Goal: Information Seeking & Learning: Learn about a topic

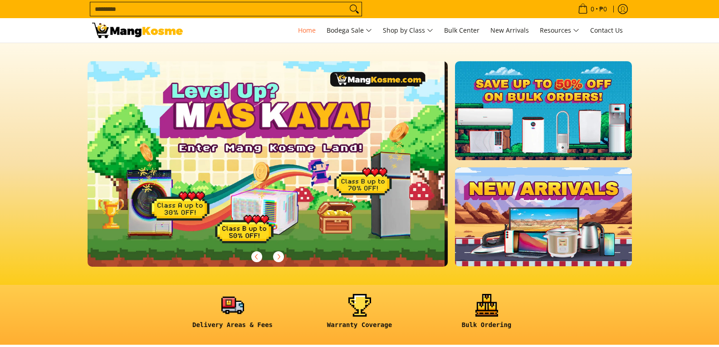
scroll to position [0, 361]
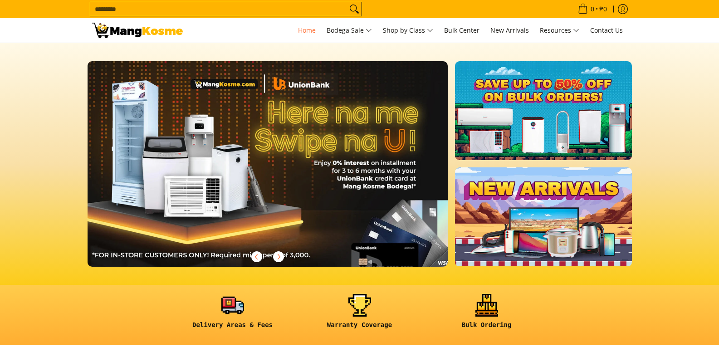
click at [203, 150] on img at bounding box center [268, 164] width 368 height 210
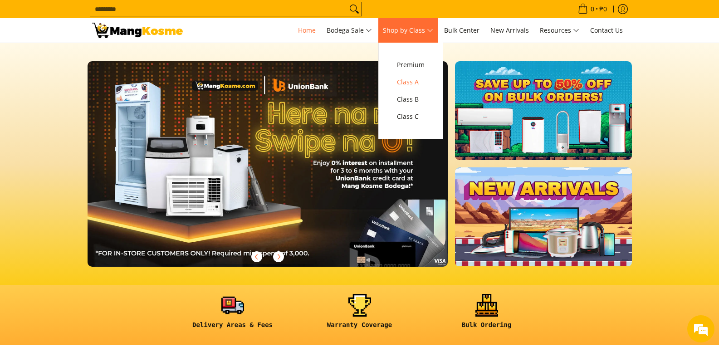
click at [414, 77] on span "Class A" at bounding box center [411, 82] width 28 height 11
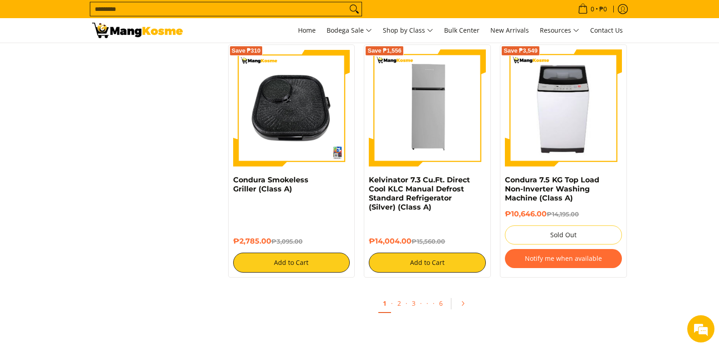
scroll to position [1679, 0]
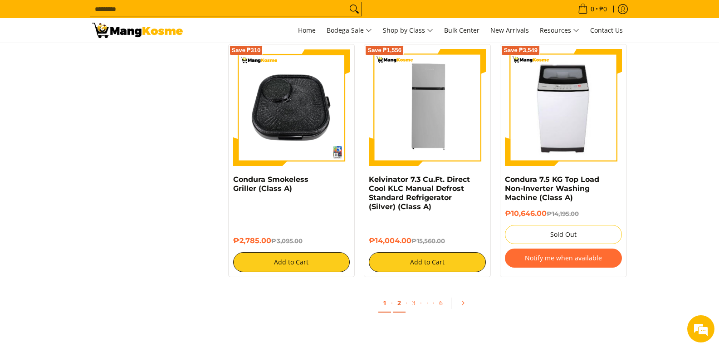
click at [398, 301] on link "2" at bounding box center [399, 303] width 13 height 19
click at [398, 304] on link "2" at bounding box center [399, 303] width 13 height 19
click at [399, 302] on link "2" at bounding box center [399, 303] width 13 height 19
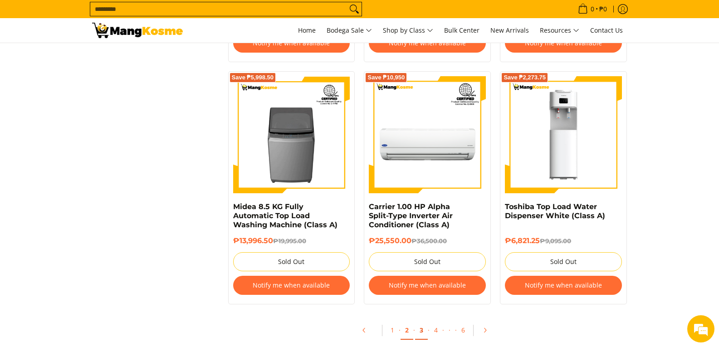
click at [422, 329] on link "3" at bounding box center [421, 330] width 13 height 19
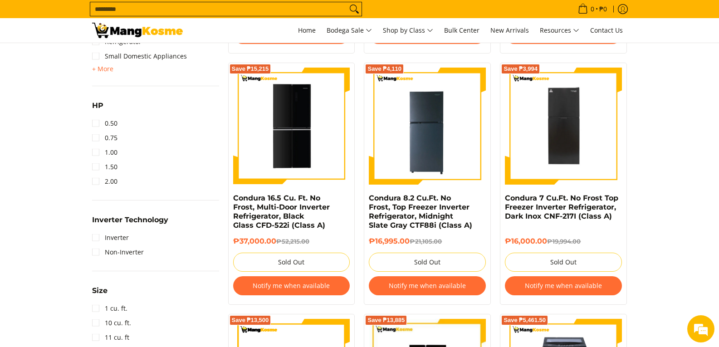
scroll to position [726, 0]
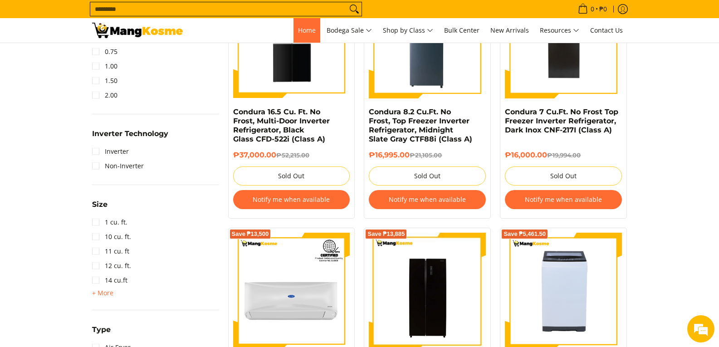
click at [306, 34] on link "Home" at bounding box center [307, 30] width 27 height 25
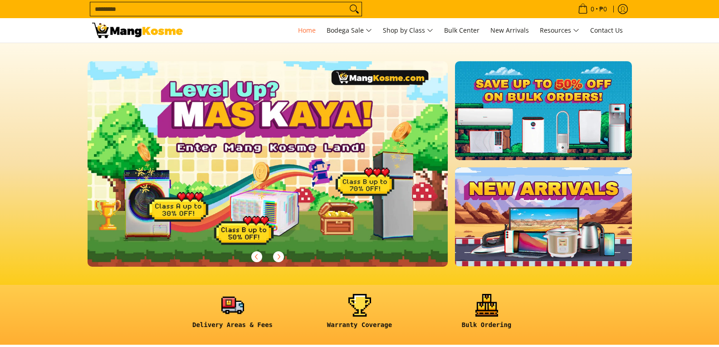
click at [355, 186] on img at bounding box center [268, 164] width 368 height 210
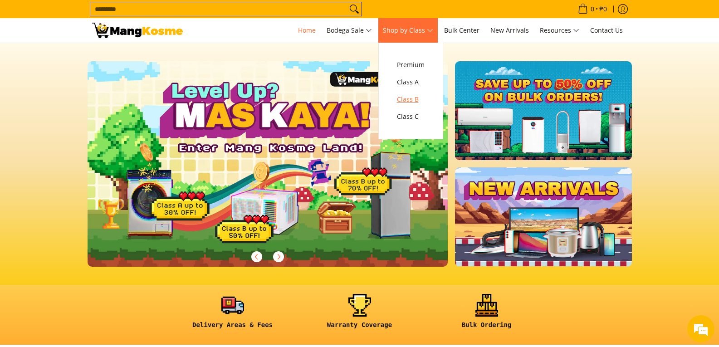
click at [417, 98] on span "Class B" at bounding box center [411, 99] width 28 height 11
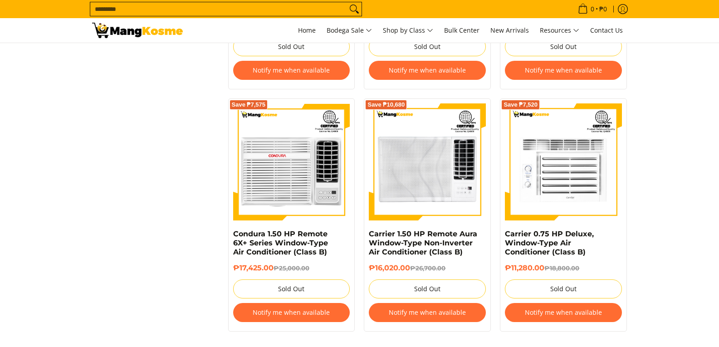
scroll to position [1770, 0]
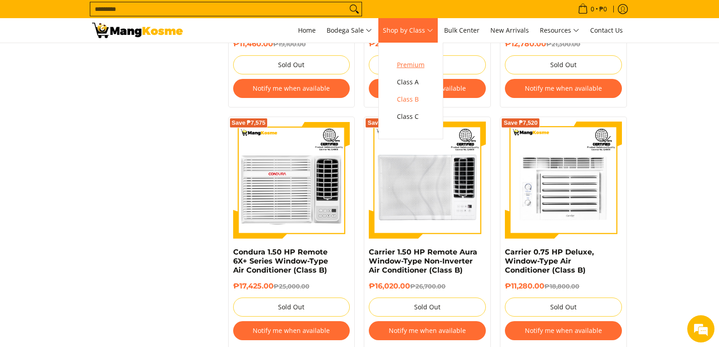
click at [409, 69] on span "Premium" at bounding box center [411, 64] width 28 height 11
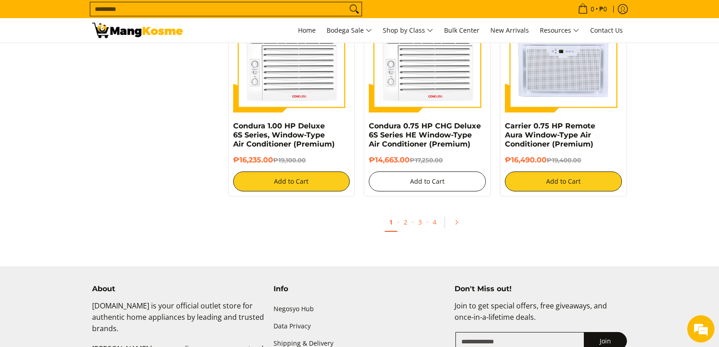
scroll to position [1725, 0]
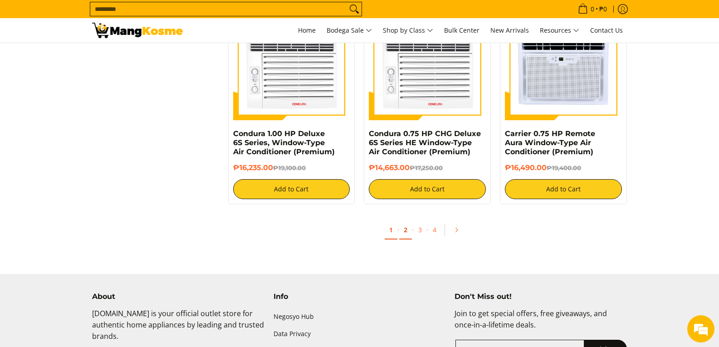
click at [408, 229] on link "2" at bounding box center [405, 230] width 13 height 19
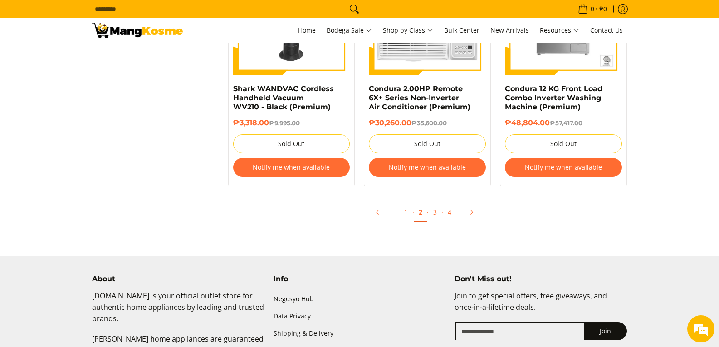
scroll to position [1906, 0]
